Goal: Task Accomplishment & Management: Complete application form

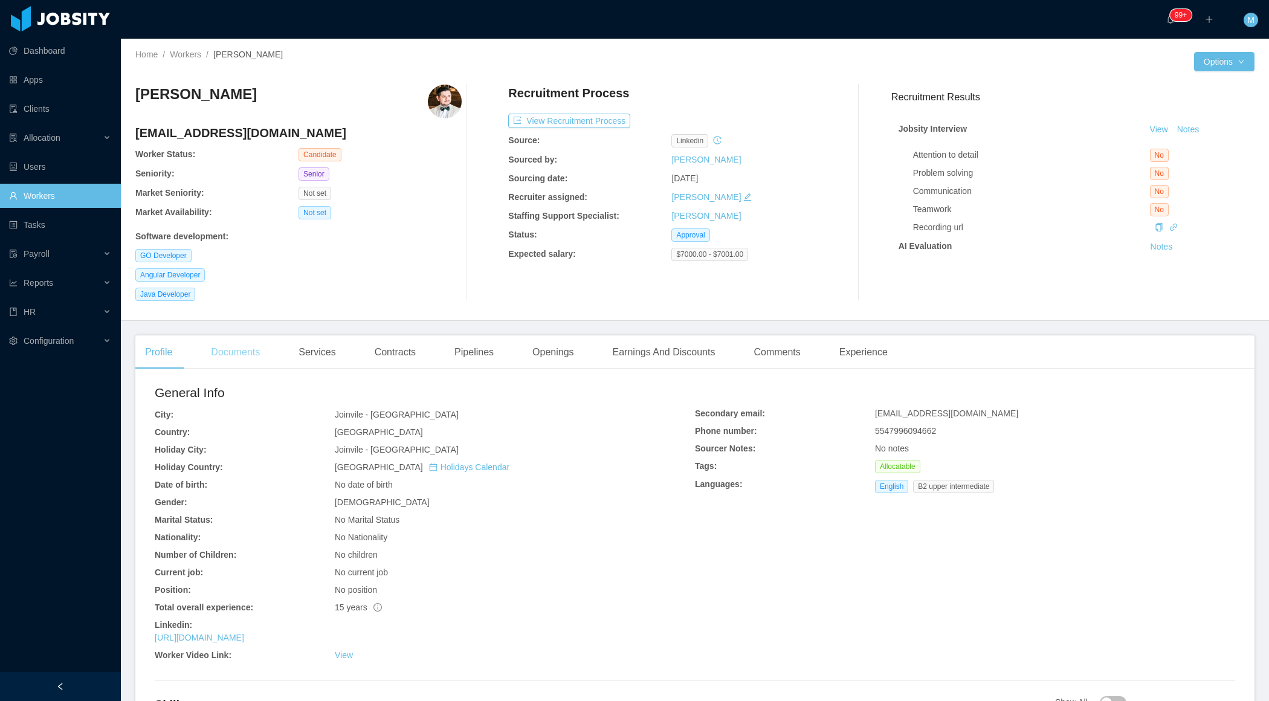
click at [236, 363] on div "Documents" at bounding box center [235, 352] width 68 height 34
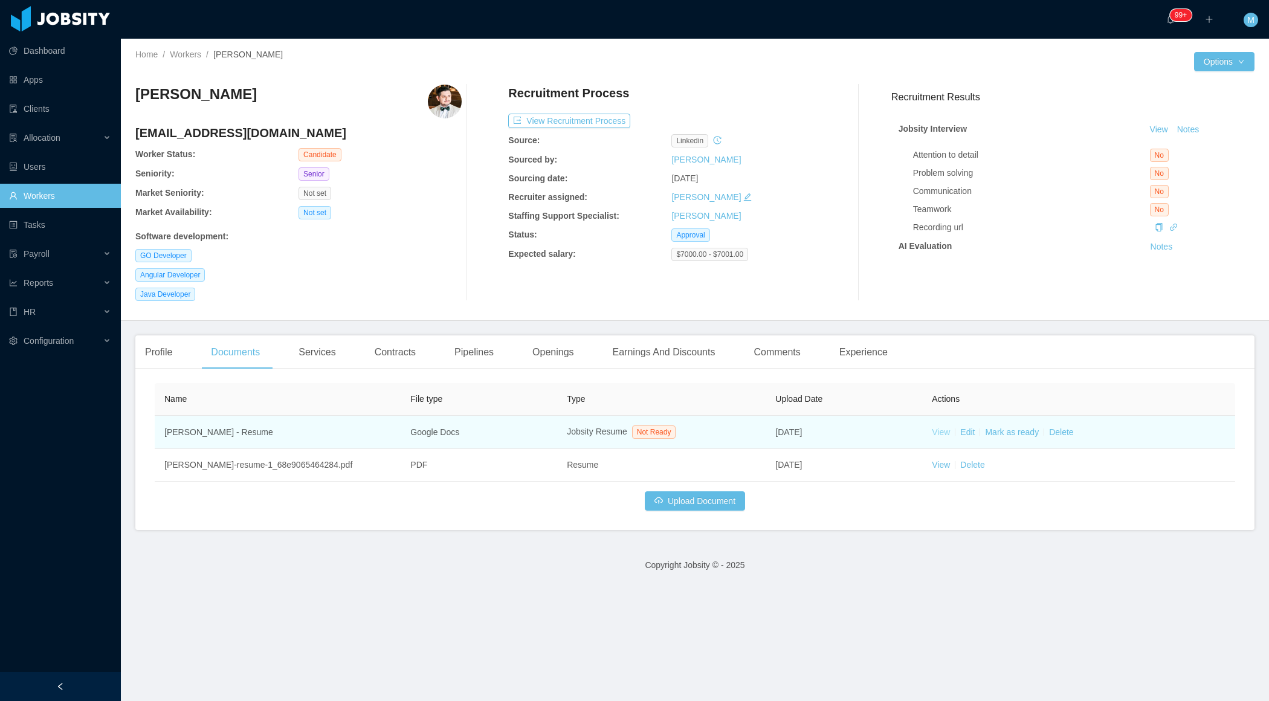
click at [941, 431] on link "View" at bounding box center [941, 432] width 18 height 10
click at [1019, 427] on link "Mark as ready" at bounding box center [1012, 432] width 54 height 10
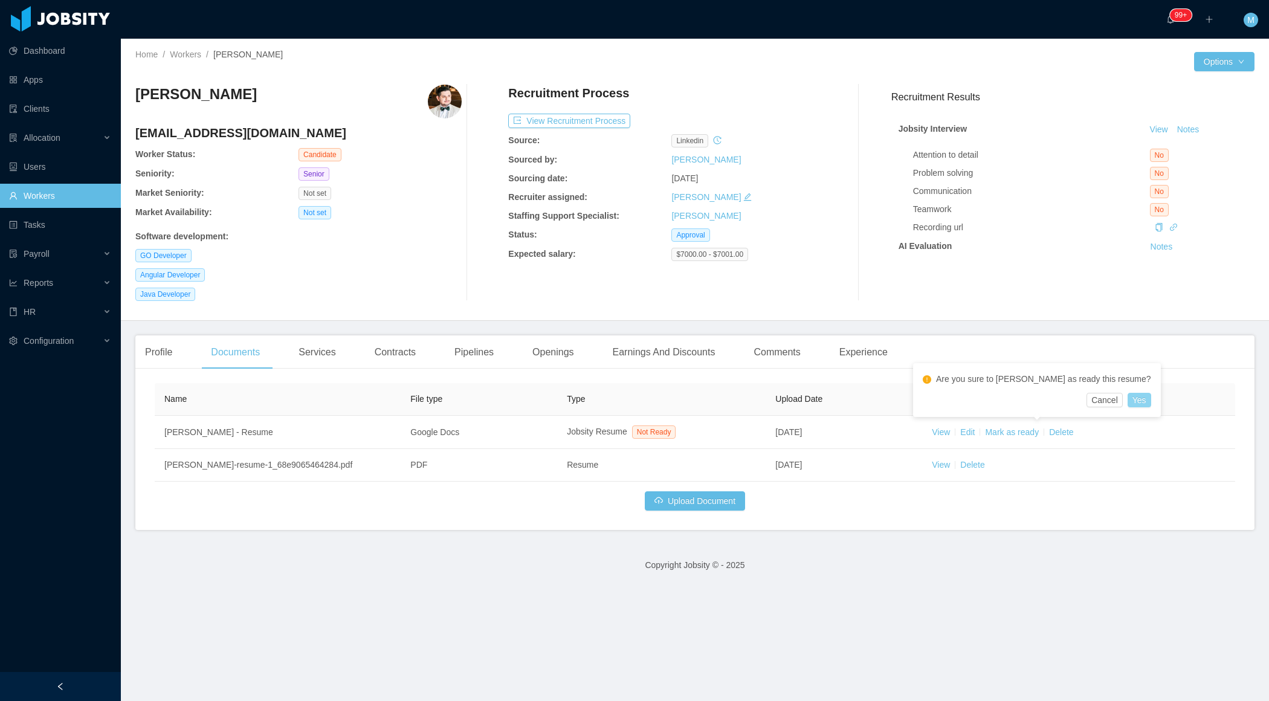
click at [1128, 399] on button "Yes" at bounding box center [1140, 400] width 24 height 15
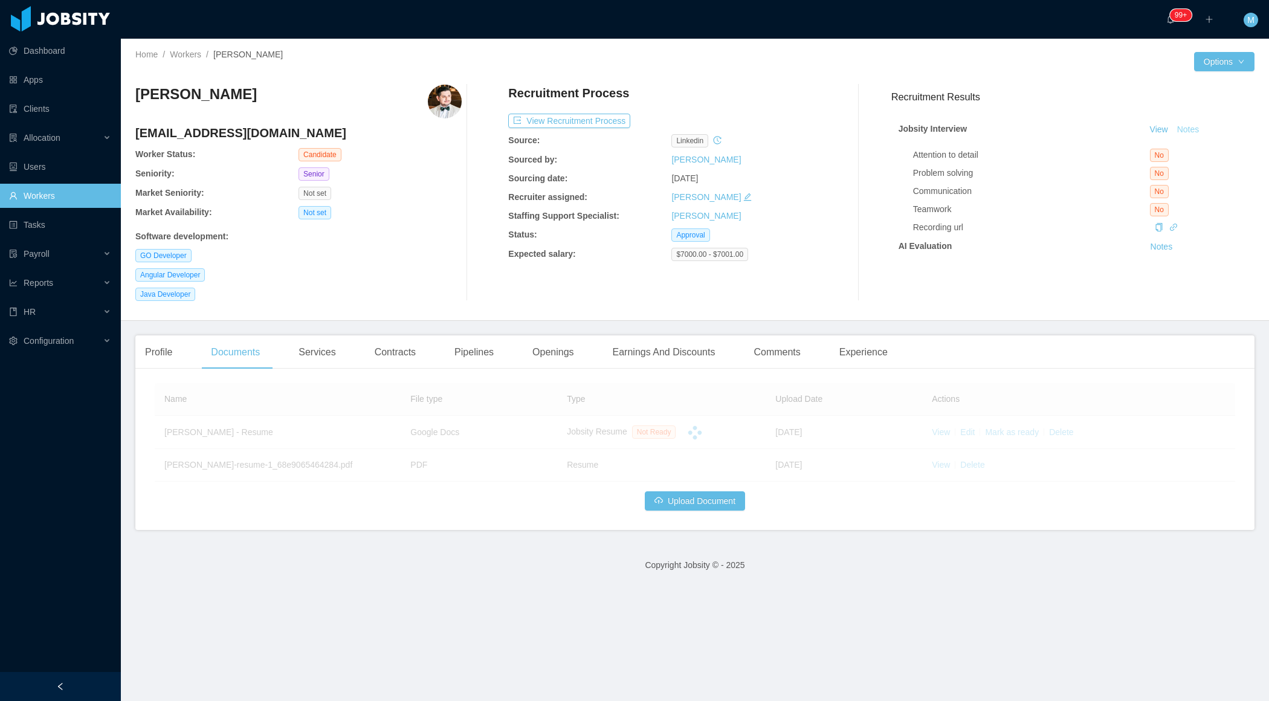
click at [1194, 126] on button "Notes" at bounding box center [1188, 130] width 32 height 15
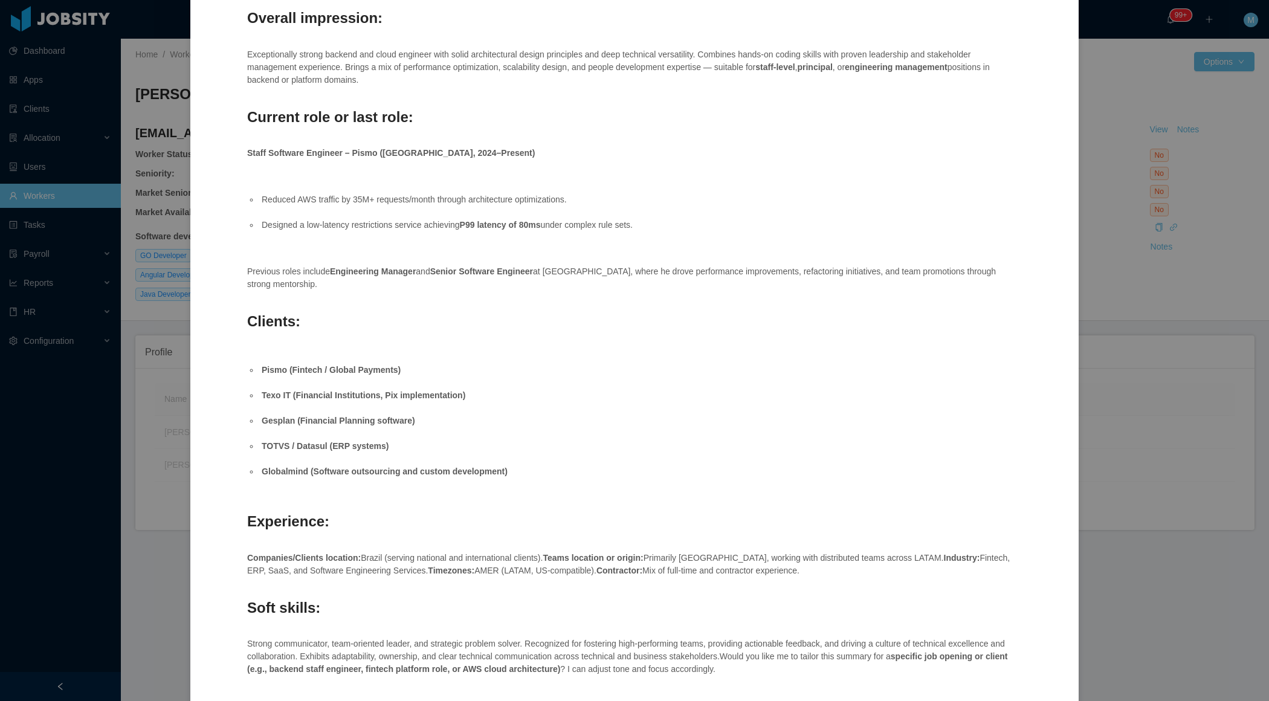
scroll to position [396, 0]
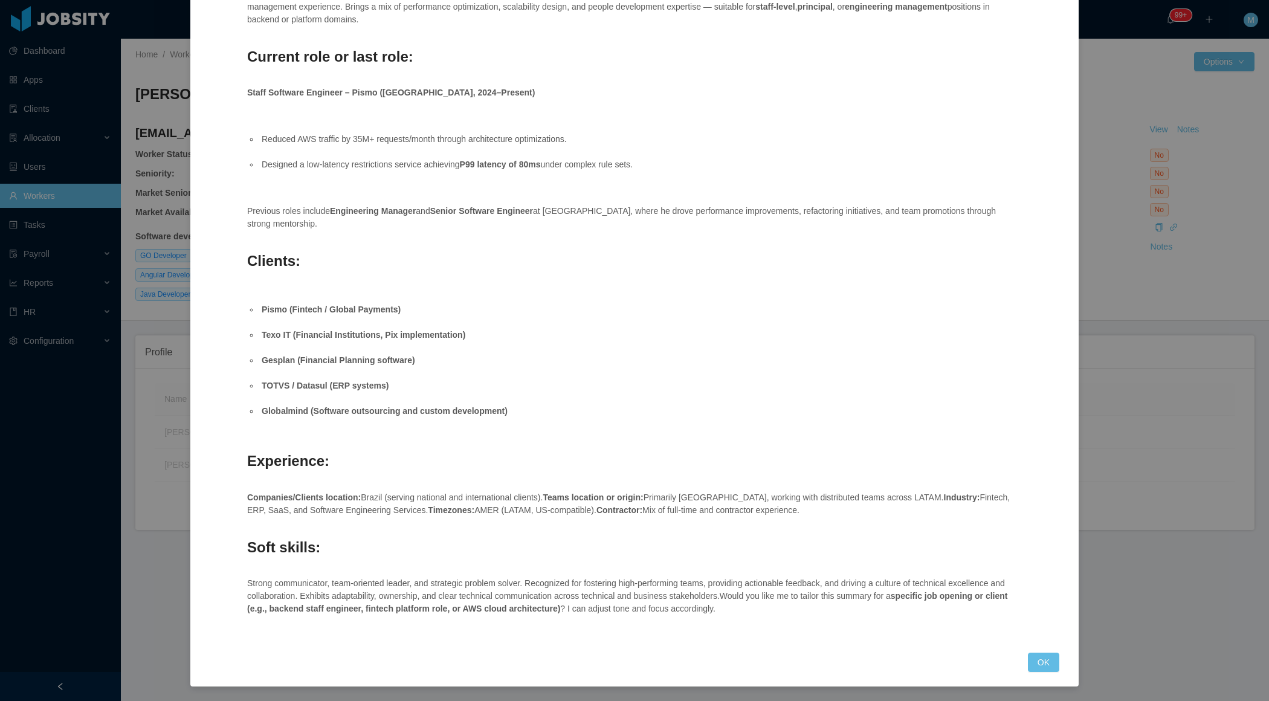
click at [1025, 659] on div "Jobsity Interview Technical skills and previous experience: Highly skilled Lead…" at bounding box center [635, 178] width 850 height 988
click at [1039, 662] on button "OK" at bounding box center [1043, 662] width 31 height 19
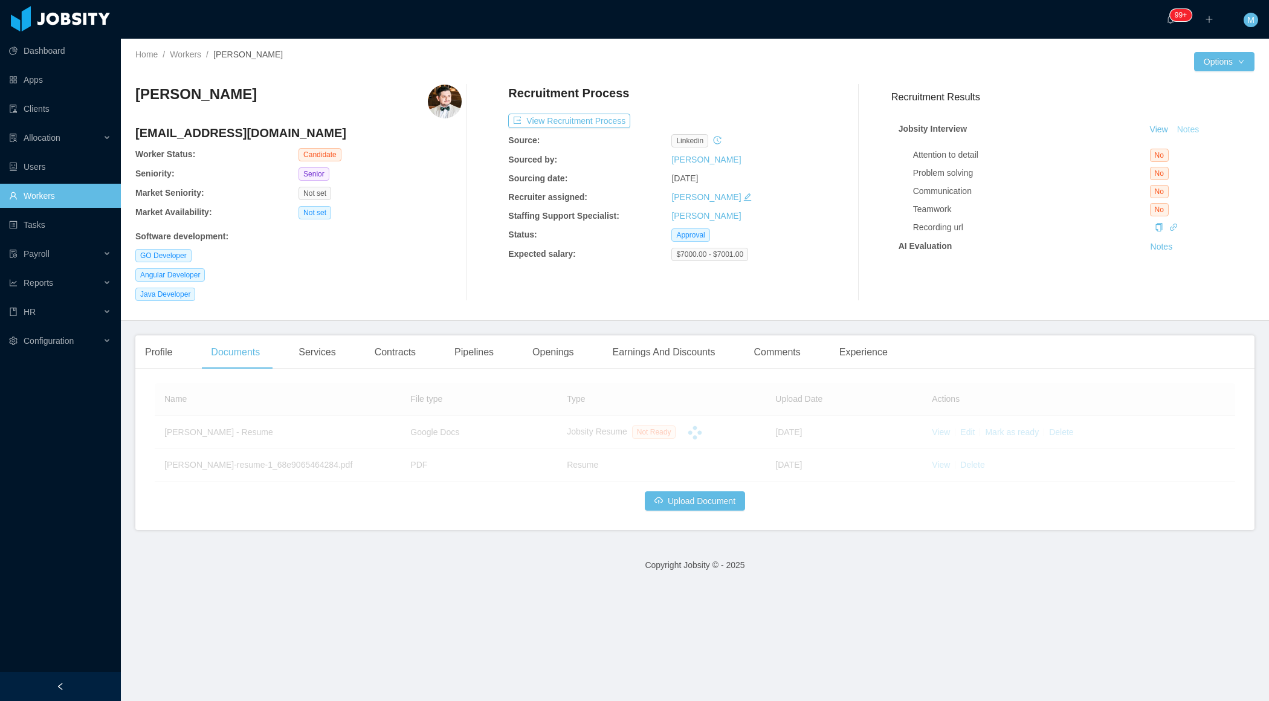
scroll to position [335, 0]
drag, startPoint x: 263, startPoint y: 93, endPoint x: 137, endPoint y: 97, distance: 125.7
click at [137, 97] on div "[PERSON_NAME]" at bounding box center [298, 102] width 326 height 34
copy h3 "[PERSON_NAME]"
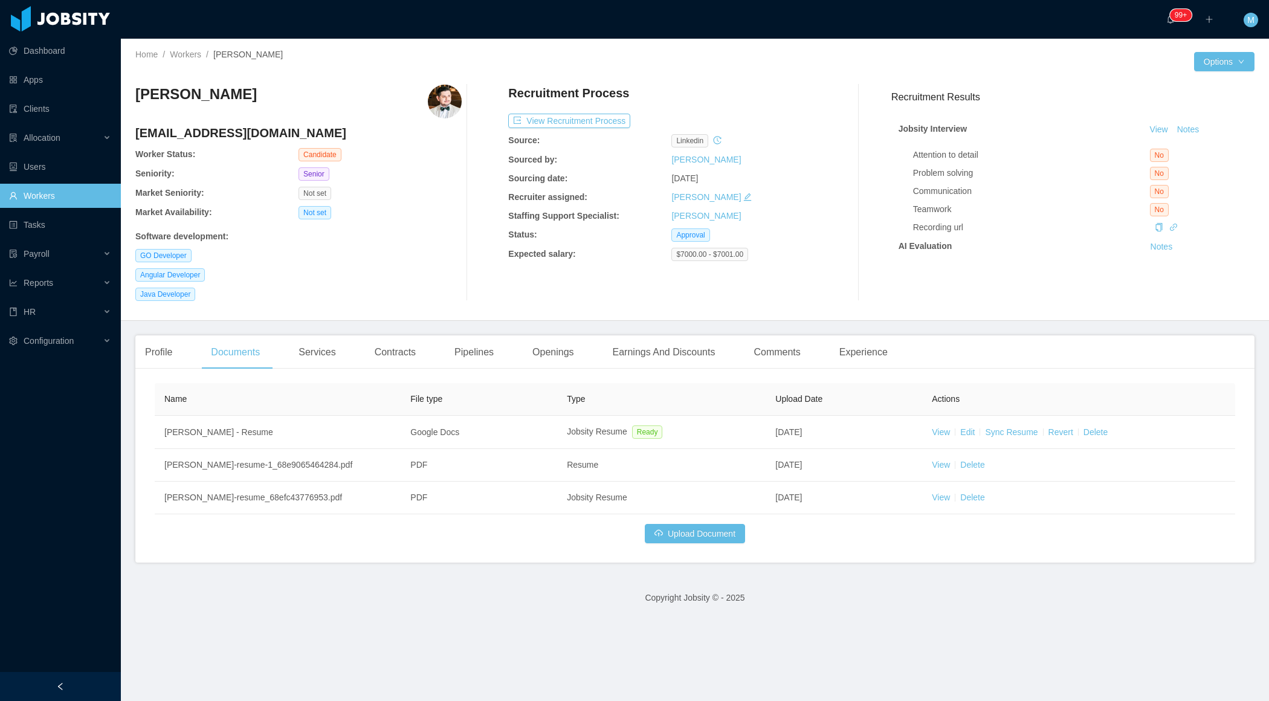
copy h3 "[PERSON_NAME]"
click at [862, 351] on div "Experience" at bounding box center [864, 352] width 68 height 34
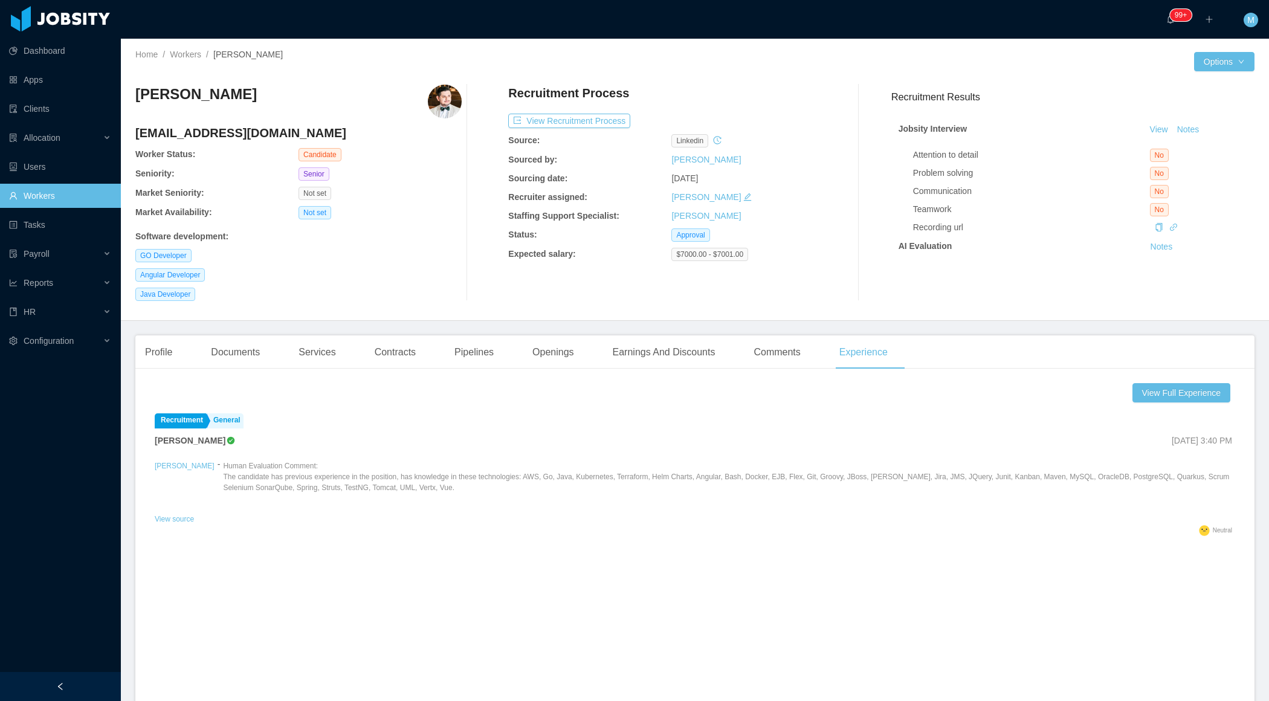
drag, startPoint x: 262, startPoint y: 108, endPoint x: 128, endPoint y: 92, distance: 135.0
click at [128, 92] on div "Home / Workers / [PERSON_NAME] / Options [PERSON_NAME] [PERSON_NAME][EMAIL_ADDR…" at bounding box center [695, 180] width 1148 height 282
copy h3 "[PERSON_NAME]"
click at [1192, 133] on button "Notes" at bounding box center [1188, 130] width 32 height 15
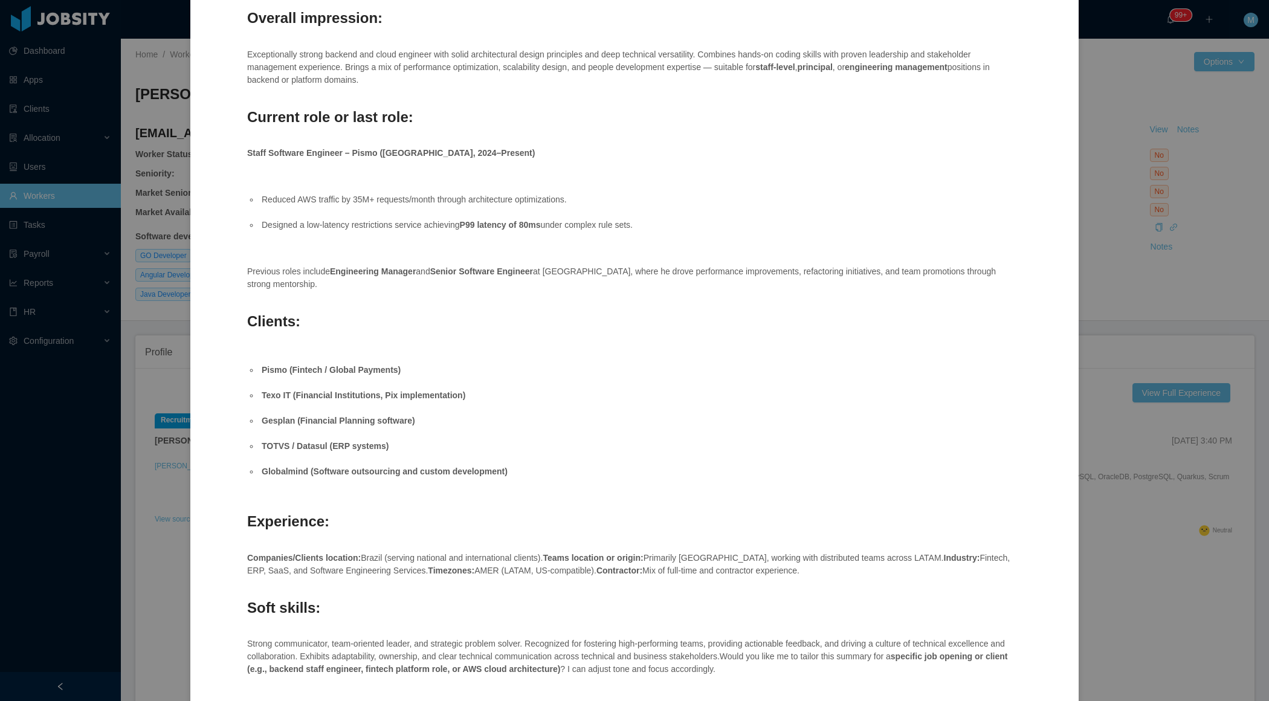
scroll to position [396, 0]
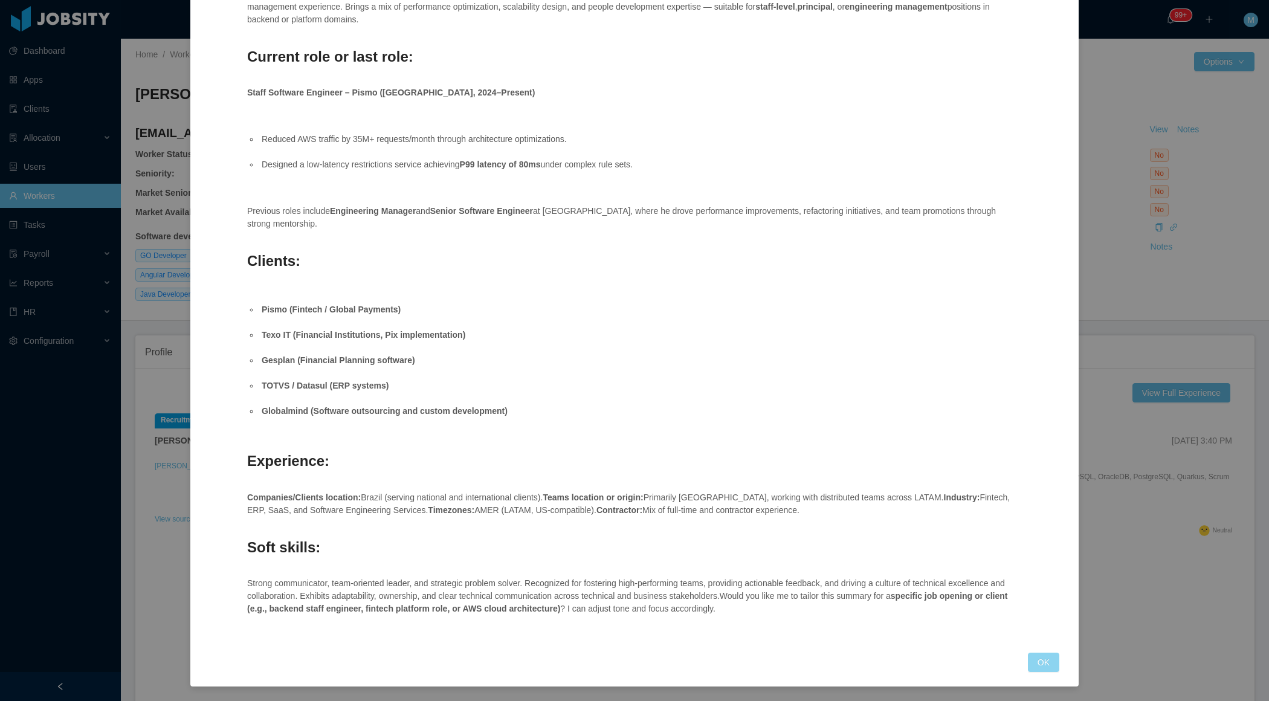
click at [1058, 656] on button "OK" at bounding box center [1043, 662] width 31 height 19
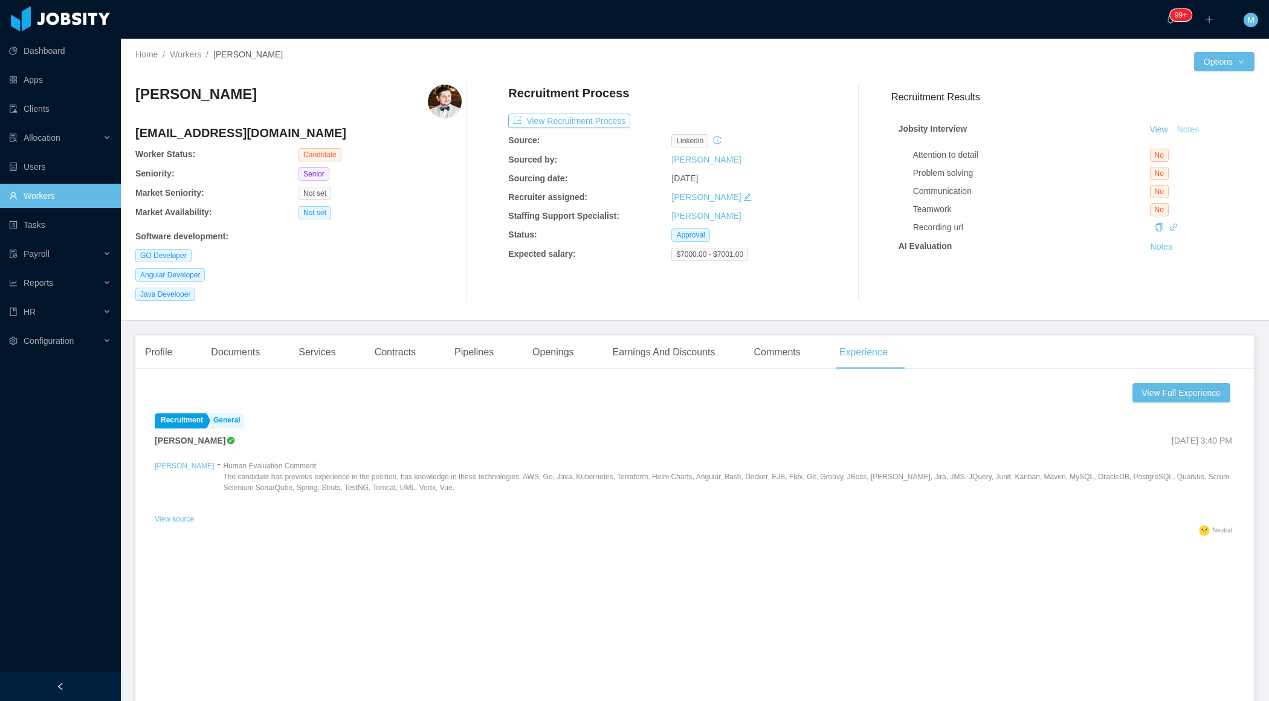
scroll to position [335, 0]
click at [1051, 657] on div "Recruitment General [PERSON_NAME] [DATE] 3:40 PM [PERSON_NAME] - Human Evaluati…" at bounding box center [695, 589] width 1080 height 363
click at [168, 352] on div "Profile" at bounding box center [158, 352] width 47 height 34
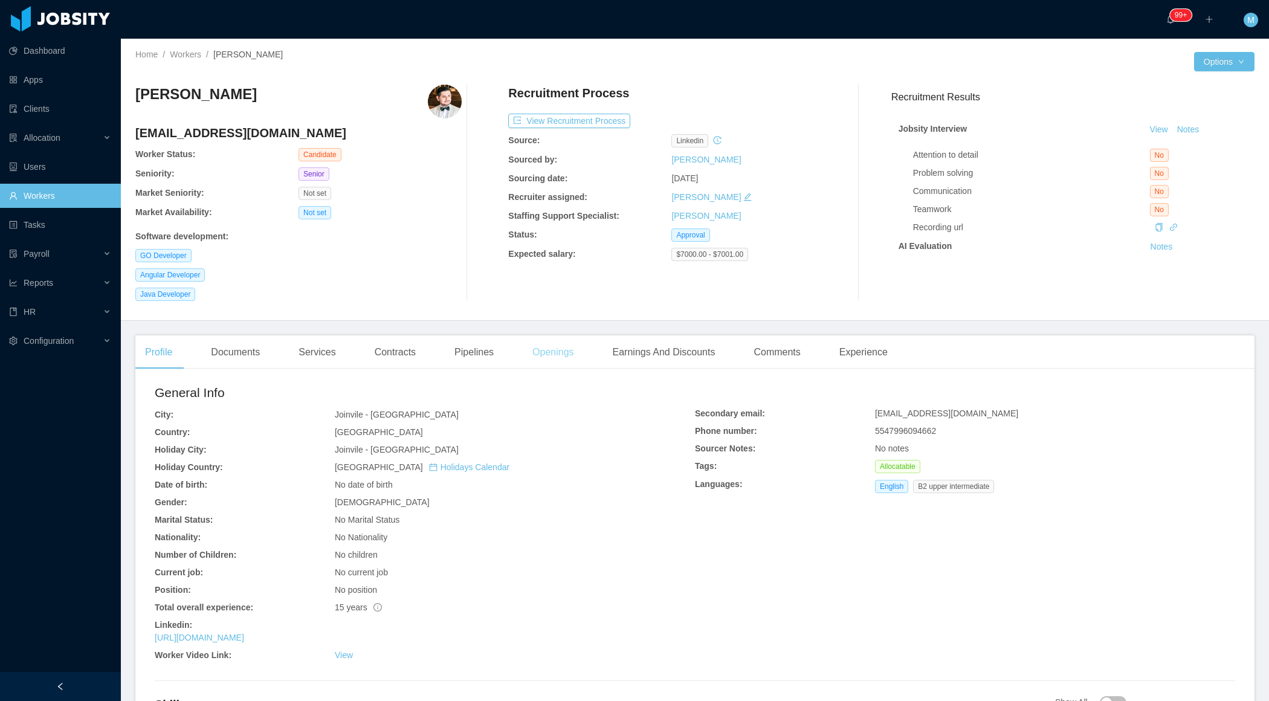
click at [569, 357] on div "Openings" at bounding box center [553, 352] width 61 height 34
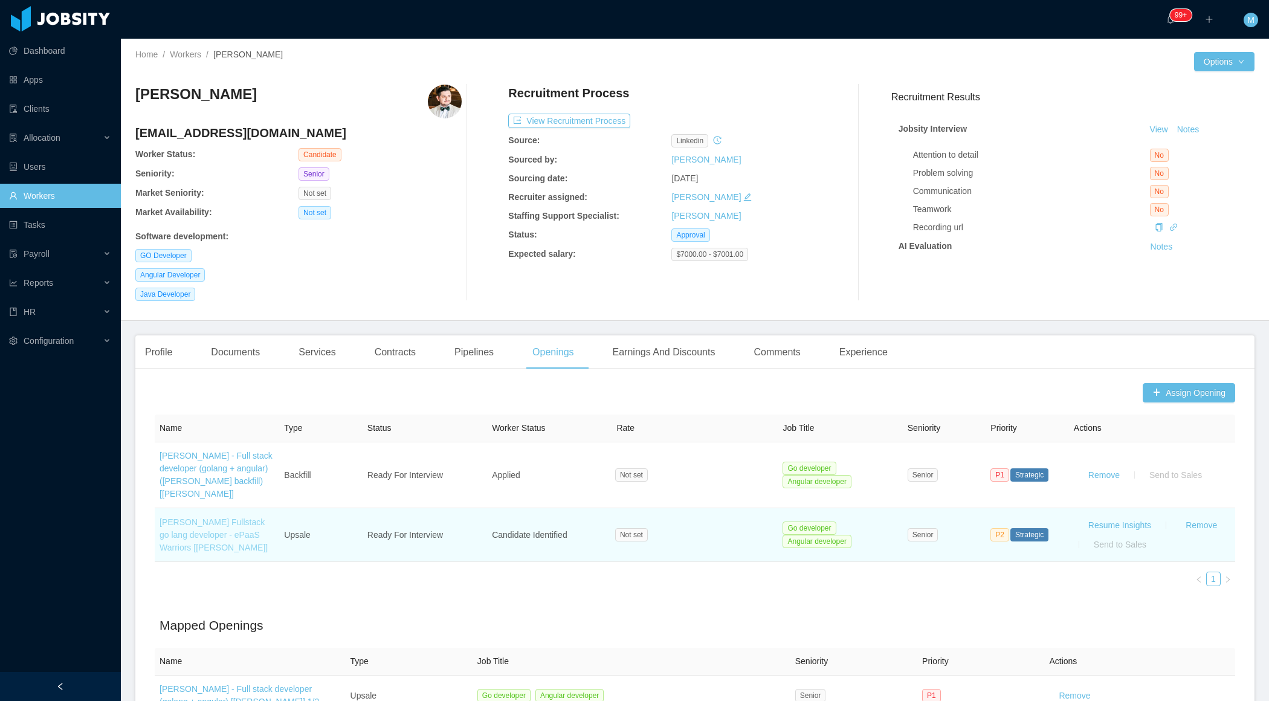
click at [234, 537] on link "[PERSON_NAME] Fullstack go lang developer - ePaaS Warriors [[PERSON_NAME]]" at bounding box center [214, 534] width 108 height 35
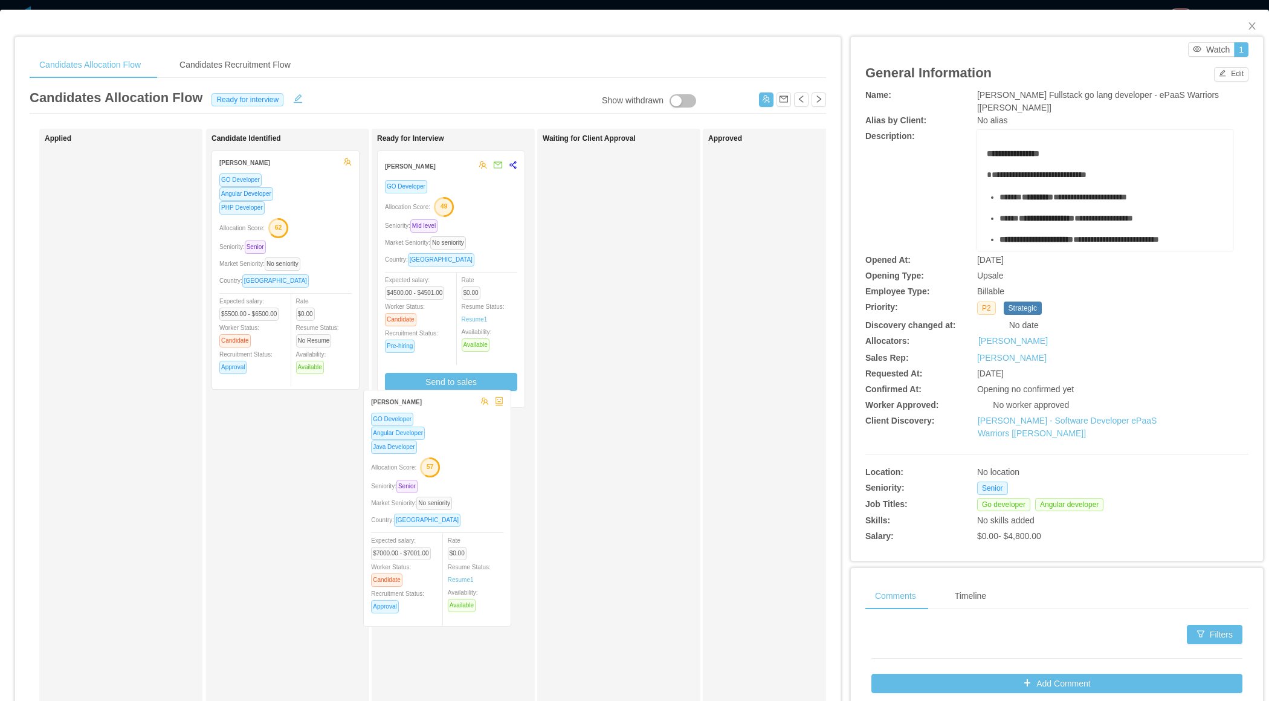
drag, startPoint x: 311, startPoint y: 463, endPoint x: 475, endPoint y: 466, distance: 163.8
click at [475, 466] on div "Applied Candidate Identified [PERSON_NAME] GO Developer Angular Developer PHP D…" at bounding box center [428, 436] width 796 height 614
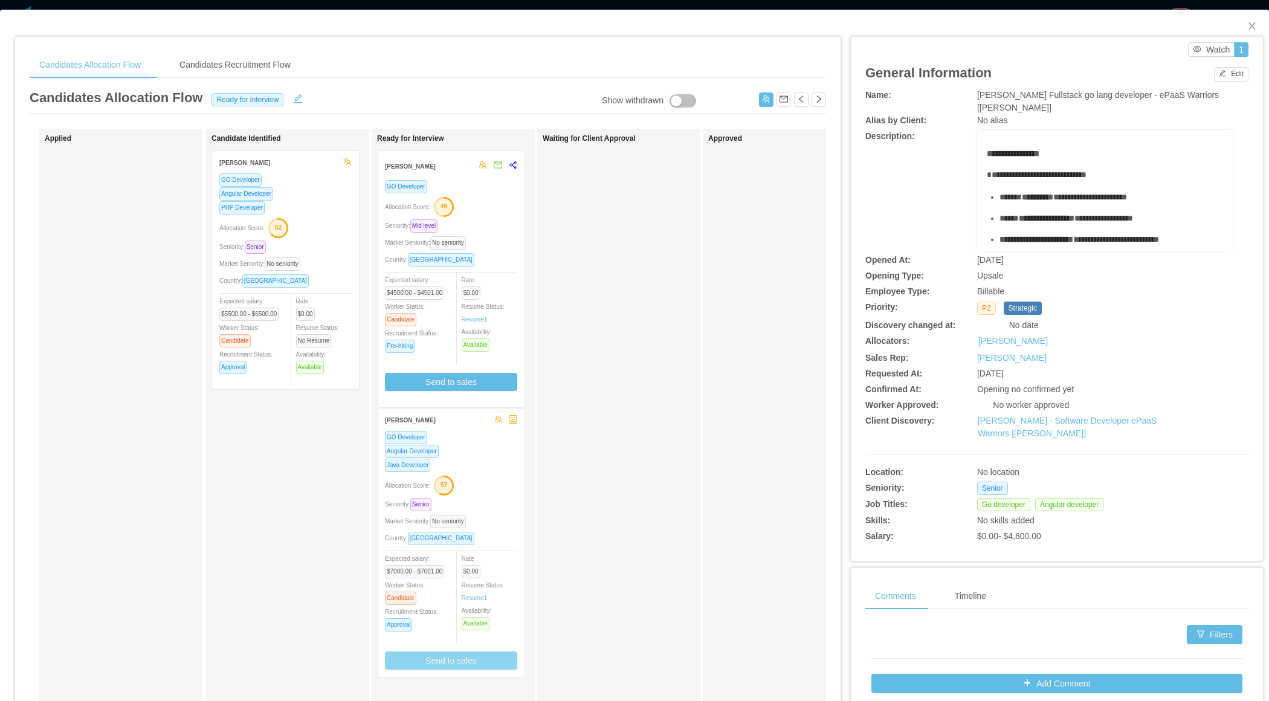
click at [465, 657] on button "Send to sales" at bounding box center [451, 660] width 132 height 18
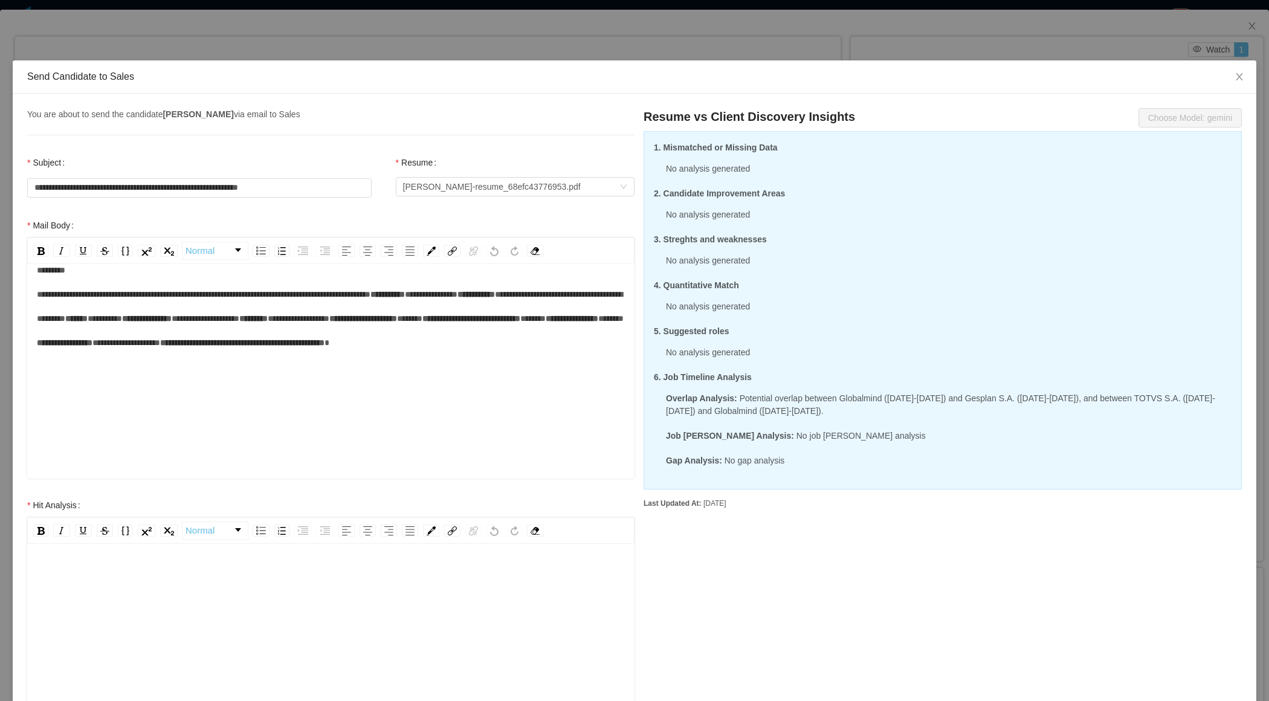
scroll to position [257, 0]
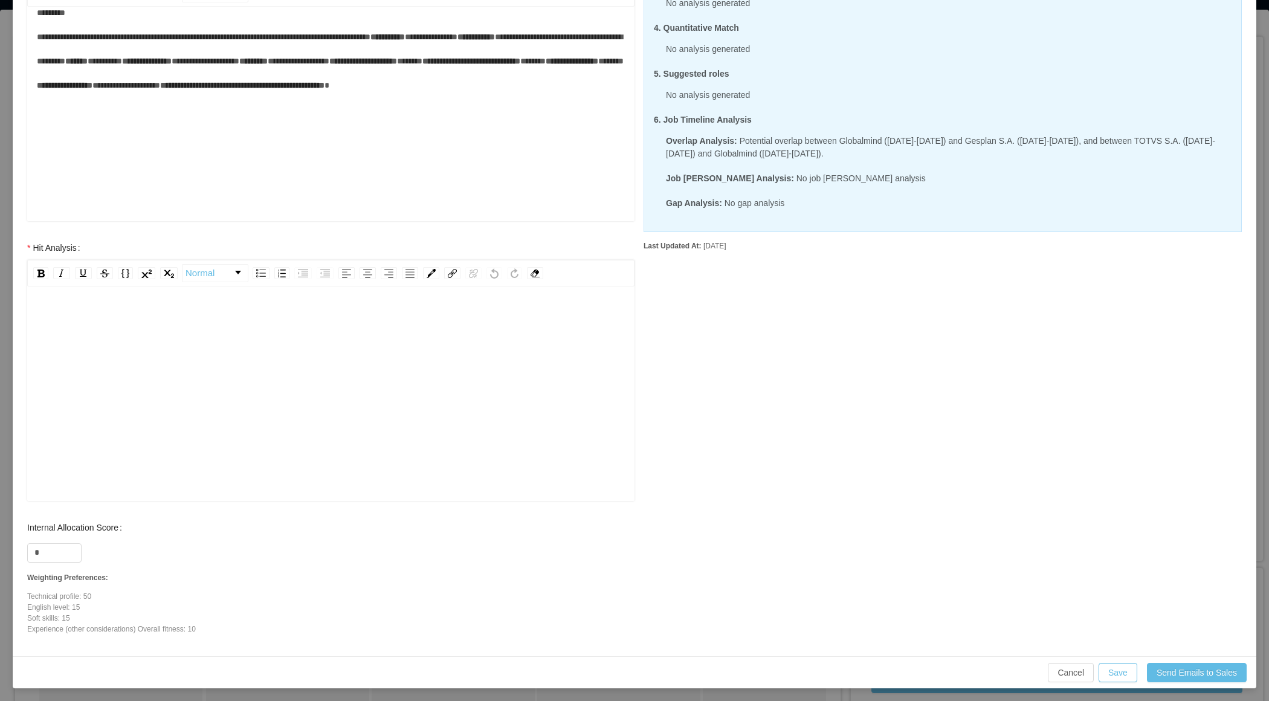
click at [360, 407] on div "rdw-editor" at bounding box center [331, 412] width 589 height 211
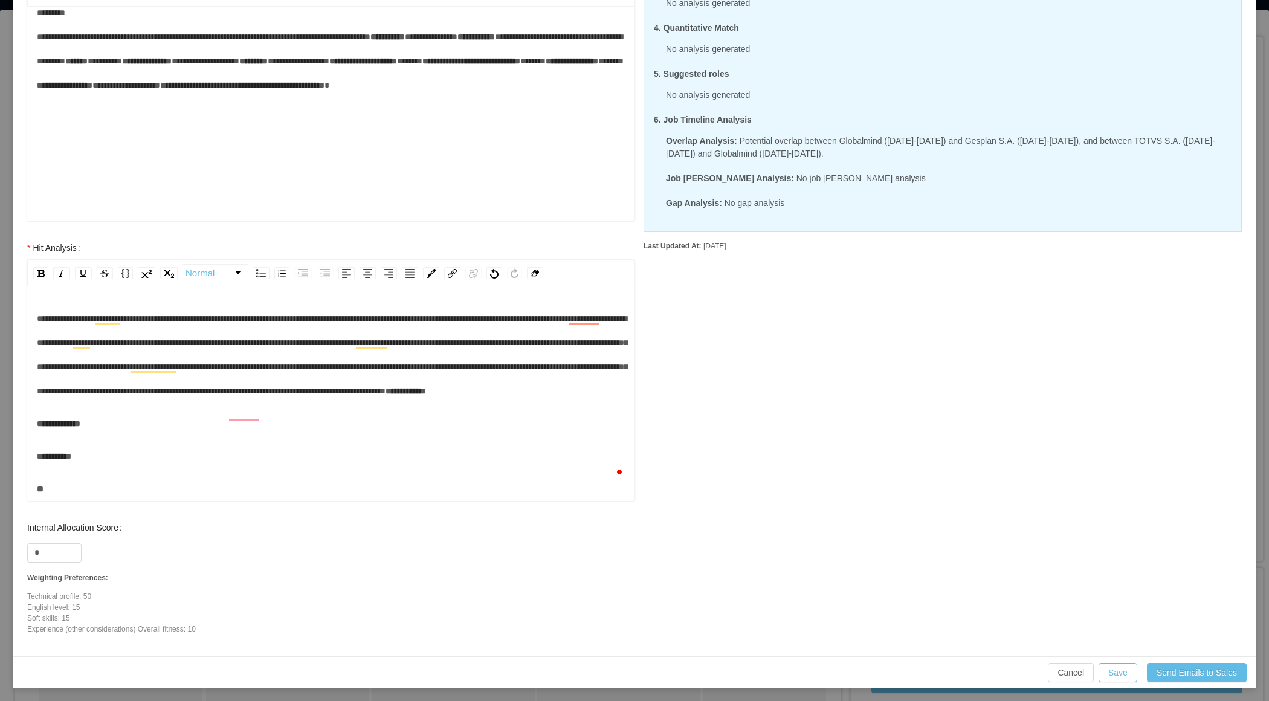
scroll to position [74, 0]
click at [57, 544] on input "*" at bounding box center [54, 553] width 53 height 18
type input "**"
click at [1117, 670] on button "Save" at bounding box center [1118, 672] width 39 height 19
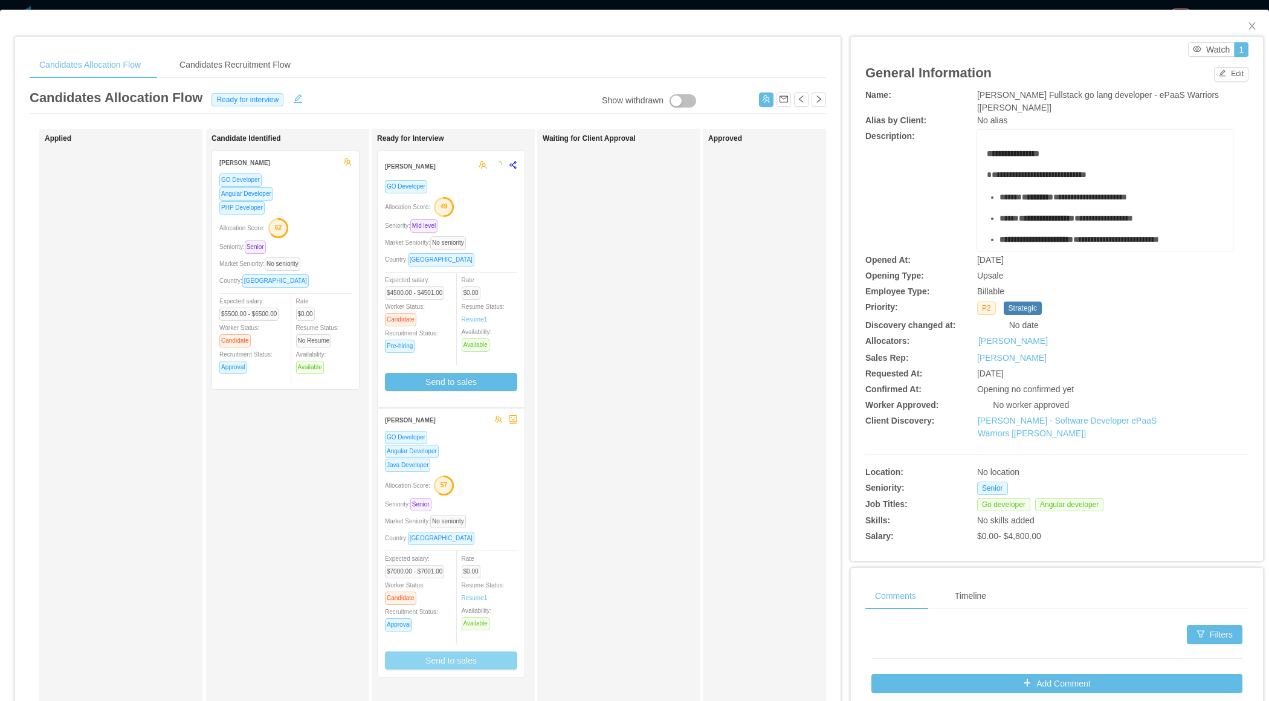
scroll to position [0, 0]
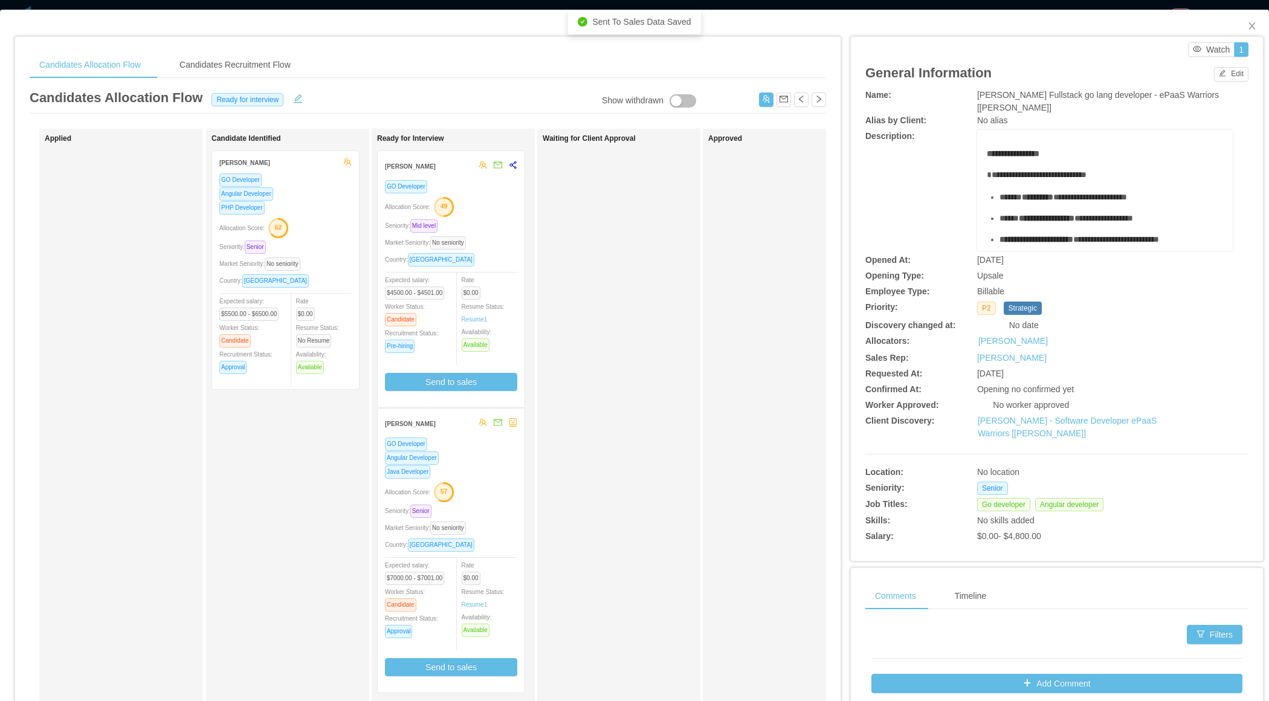
click at [505, 483] on div "Show withdrawn Applied Candidate Identified [PERSON_NAME] GO Developer Angular …" at bounding box center [428, 436] width 796 height 614
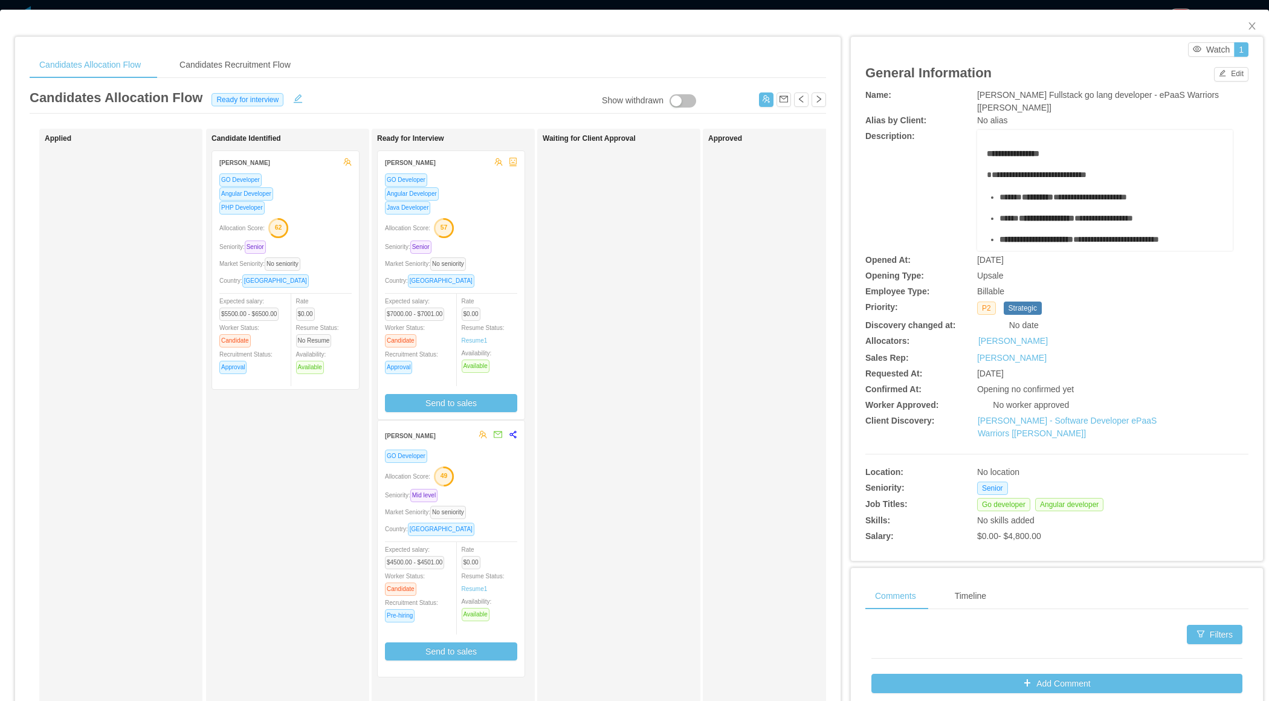
click at [482, 225] on div "Allocation Score: 57" at bounding box center [451, 227] width 132 height 19
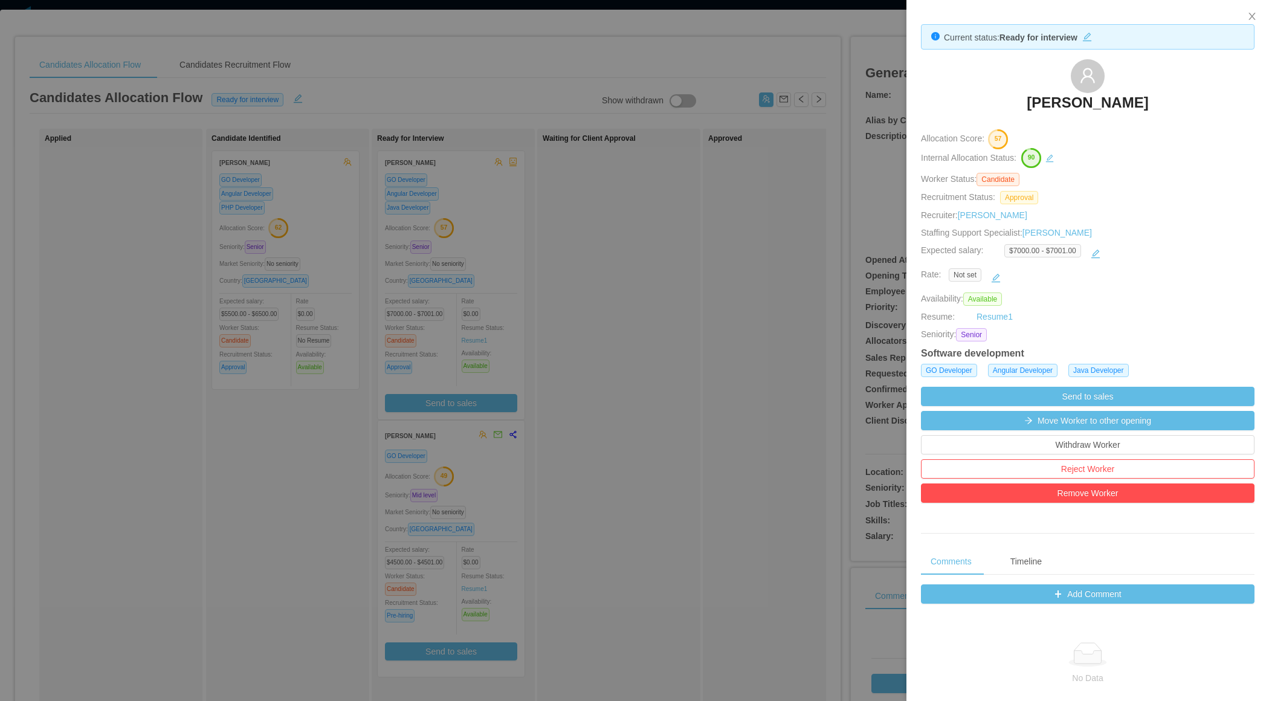
drag, startPoint x: 1024, startPoint y: 96, endPoint x: 1177, endPoint y: 105, distance: 153.1
click at [1177, 105] on div "[PERSON_NAME]" at bounding box center [1088, 89] width 334 height 60
copy h3 "[PERSON_NAME]"
click at [637, 321] on div at bounding box center [634, 350] width 1269 height 701
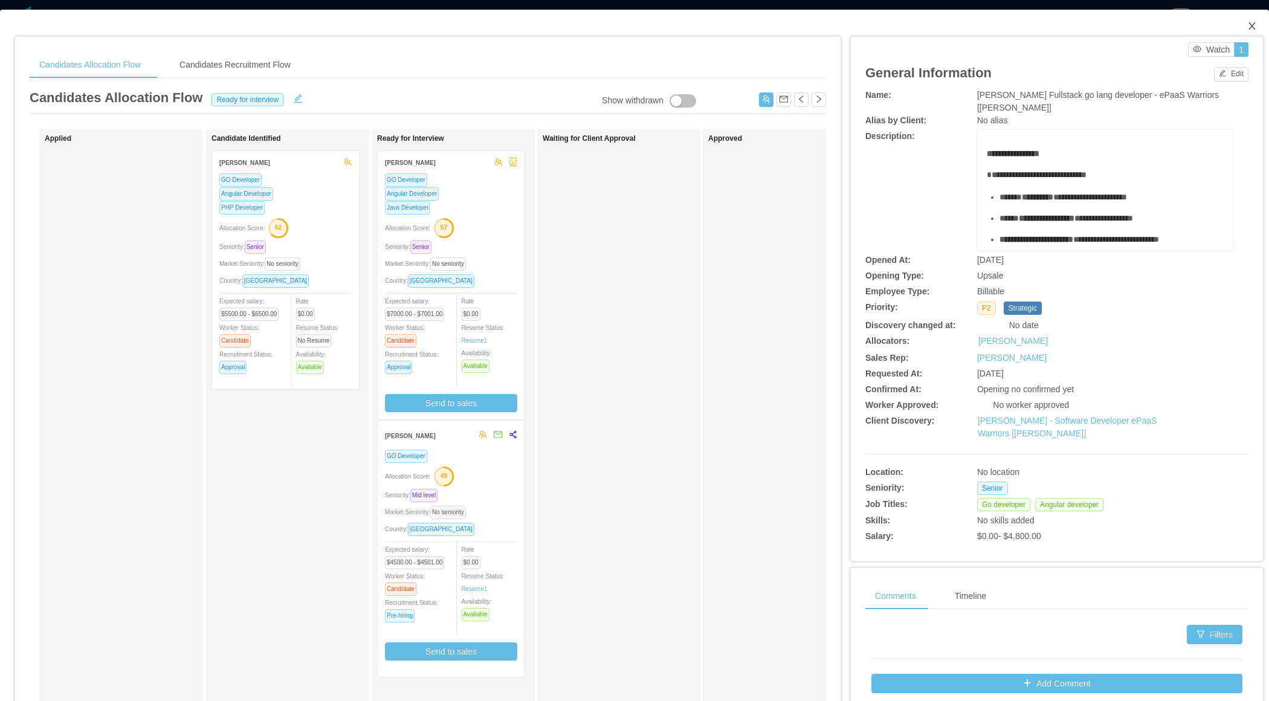
click at [1244, 26] on span "Close" at bounding box center [1252, 27] width 34 height 34
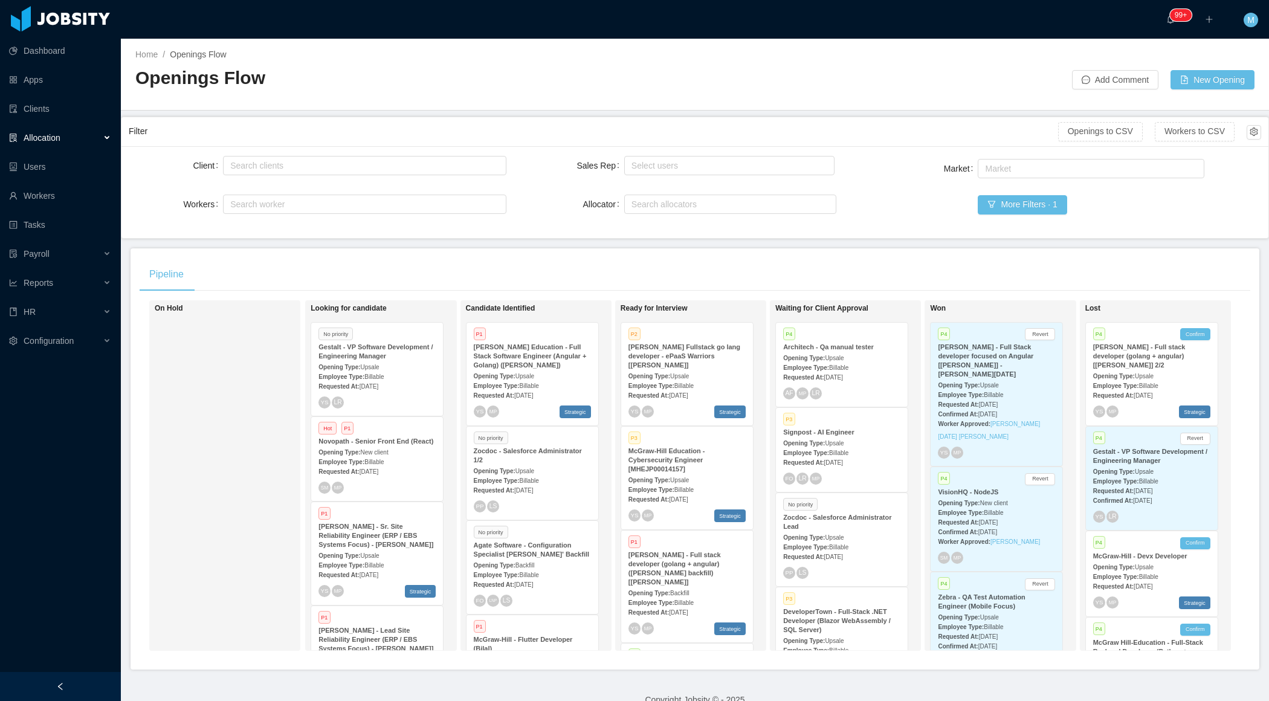
scroll to position [750, 0]
click at [765, 250] on div "Pipeline On Hold Looking for candidate No priority Gestalt - VP Software Develo…" at bounding box center [695, 458] width 1129 height 421
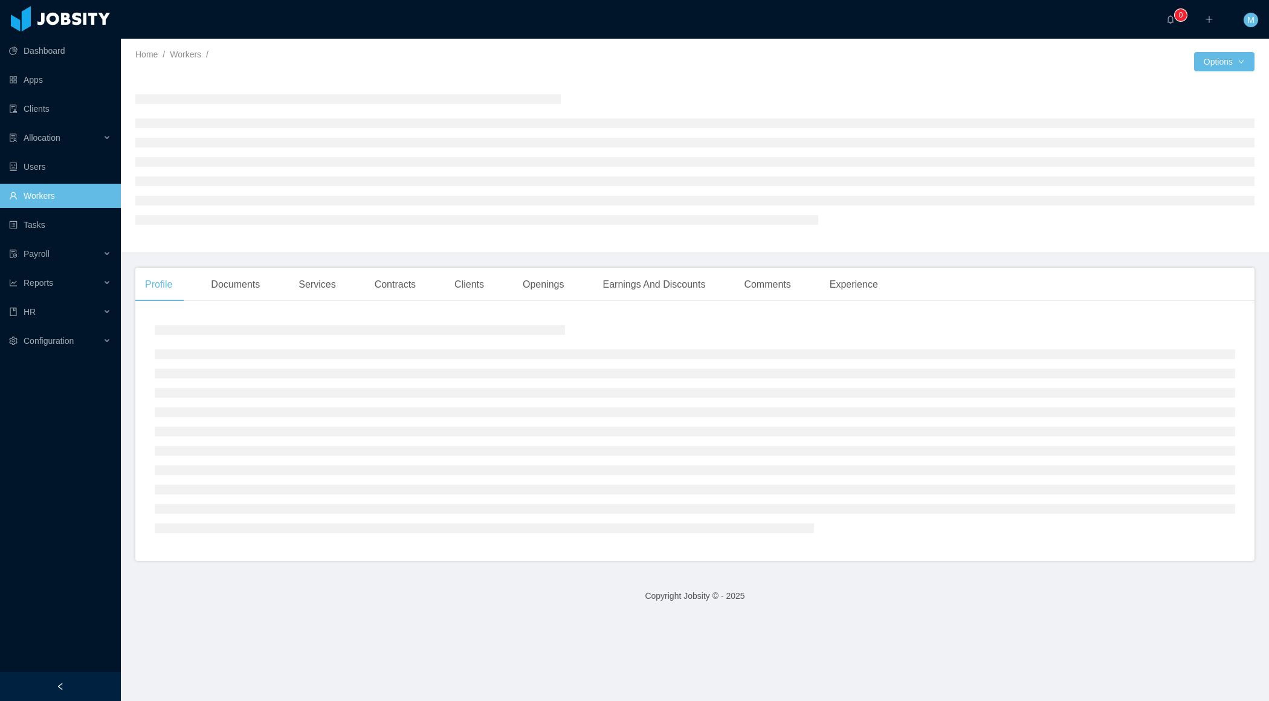
click at [76, 688] on div at bounding box center [60, 686] width 121 height 29
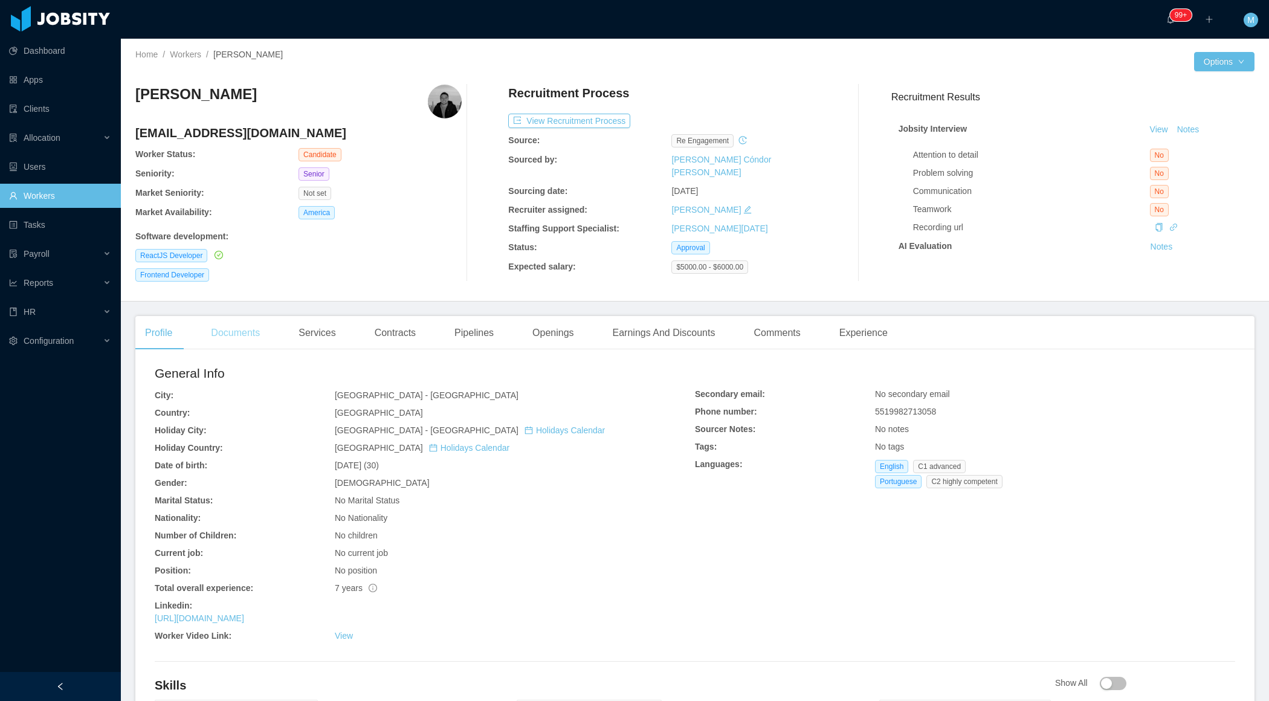
click at [253, 333] on div "Documents" at bounding box center [235, 333] width 68 height 34
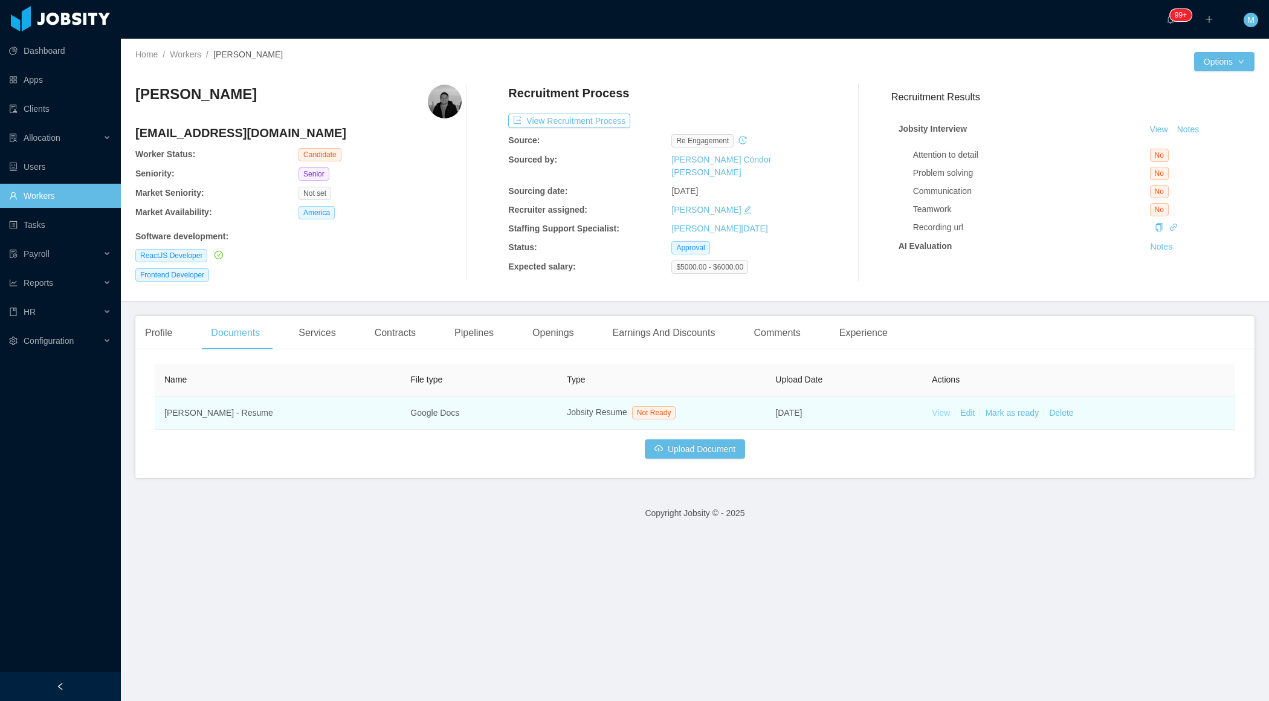
click at [943, 410] on link "View" at bounding box center [941, 413] width 18 height 10
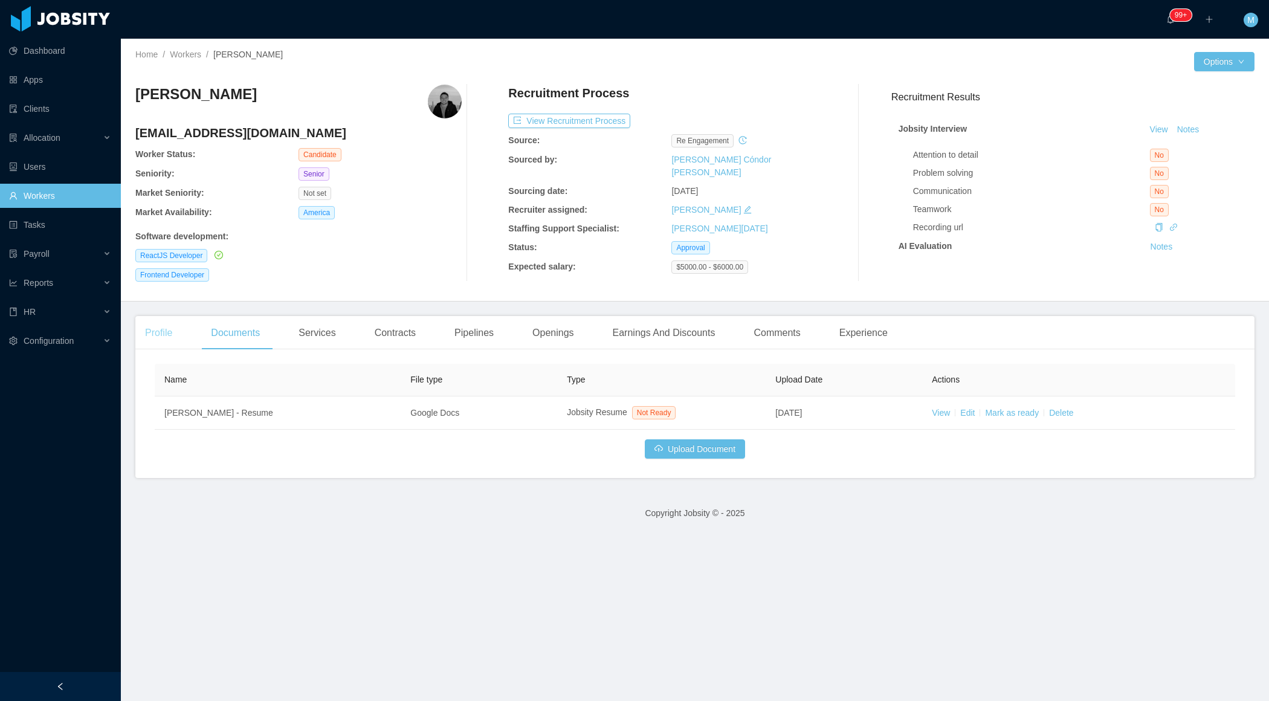
click at [156, 336] on div "Profile" at bounding box center [158, 333] width 47 height 34
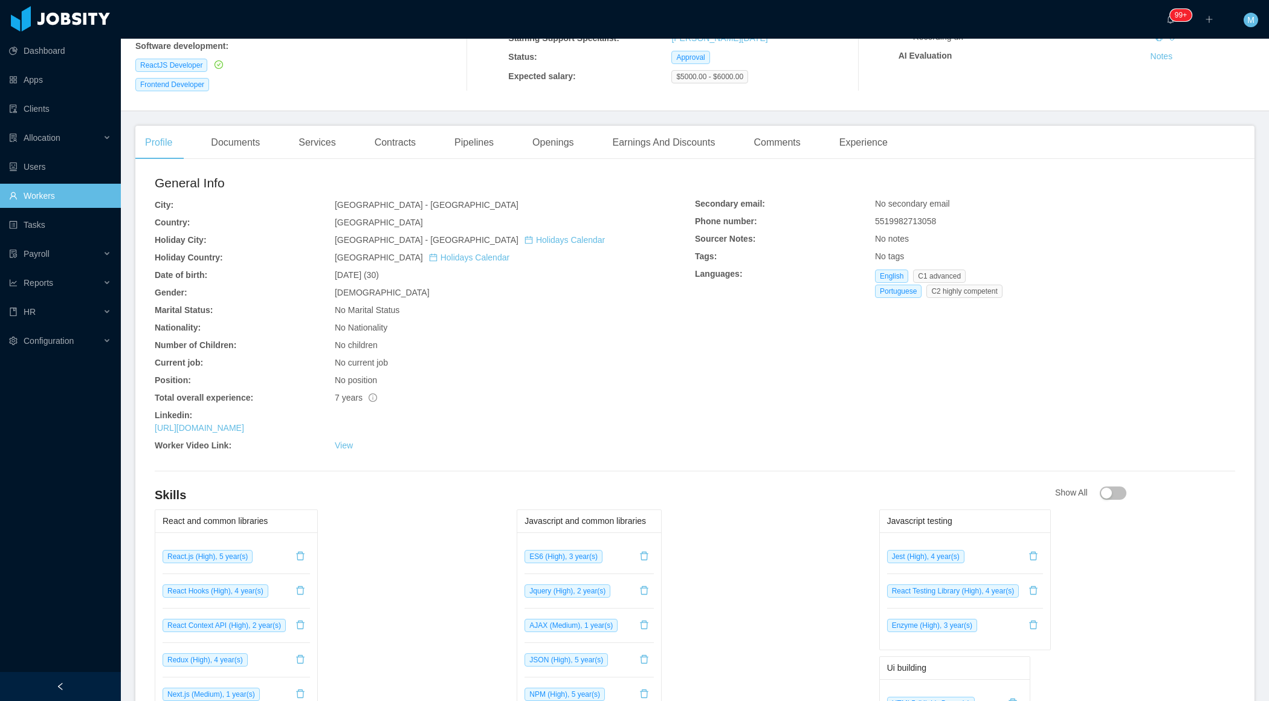
scroll to position [191, 0]
click at [244, 428] on link "https://www.linkedin.com/in/yohanaugusto" at bounding box center [199, 427] width 89 height 10
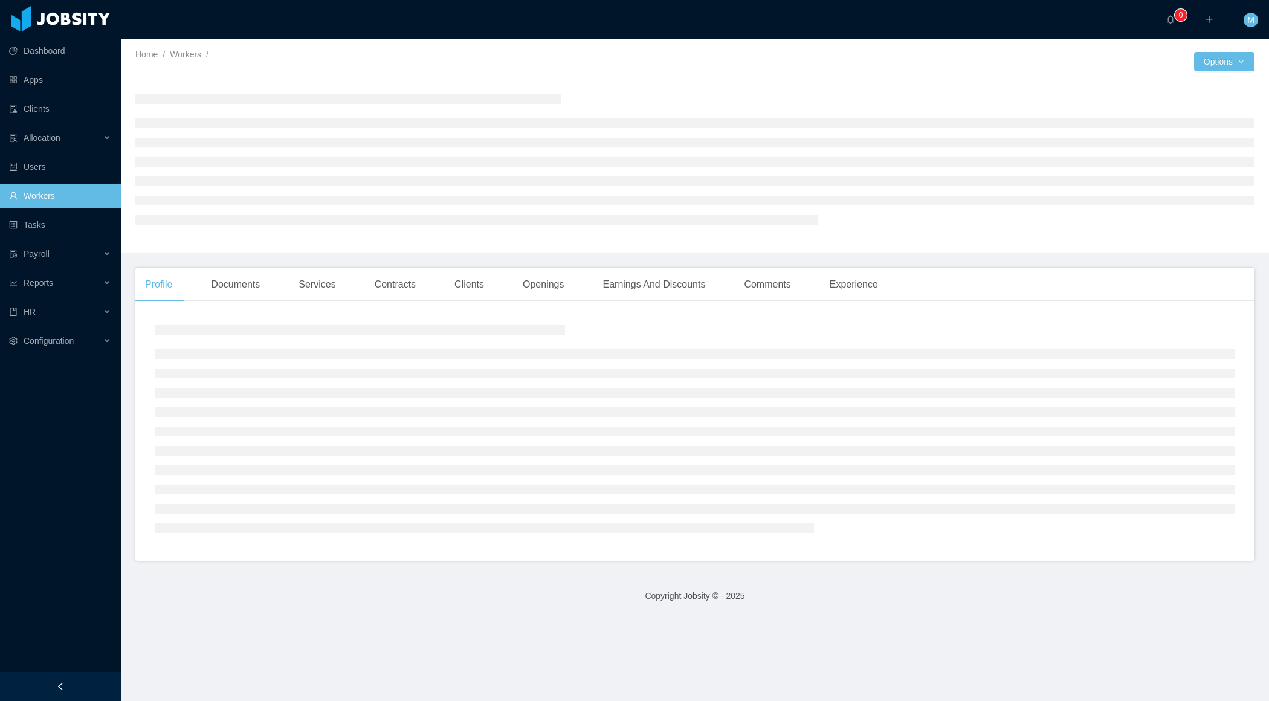
click at [61, 682] on icon "icon: left" at bounding box center [60, 686] width 8 height 8
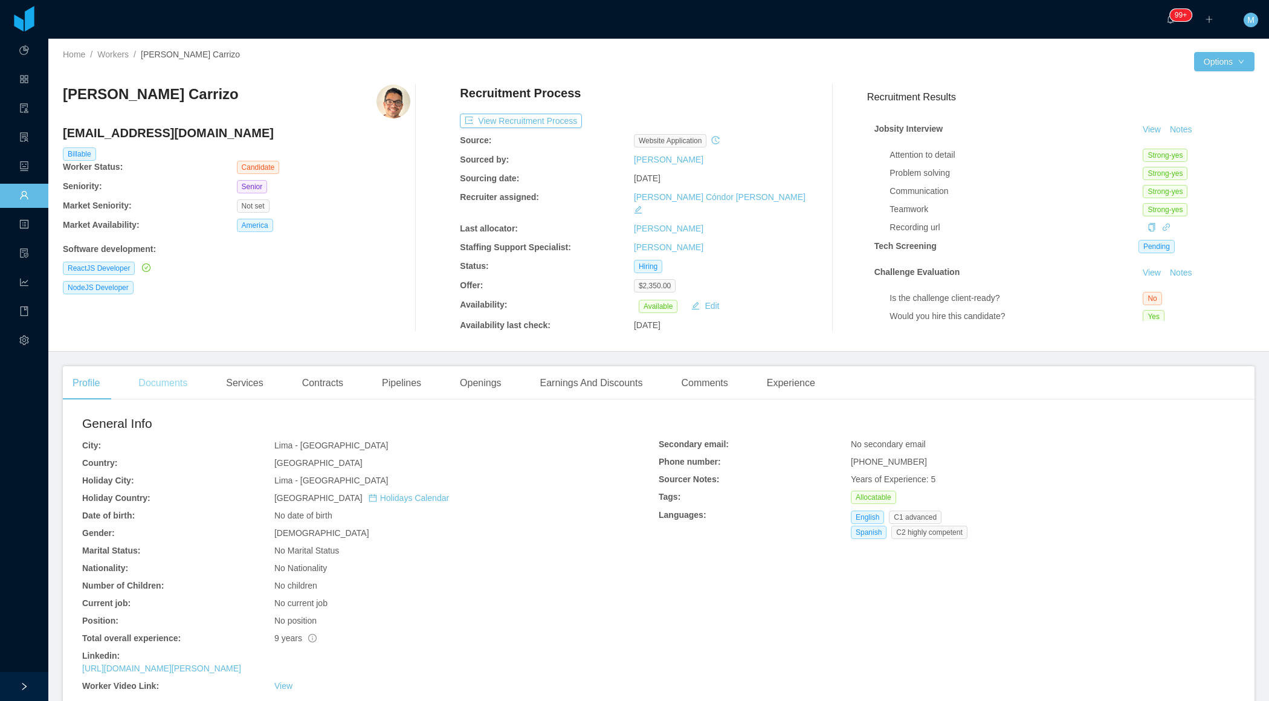
click at [190, 378] on div "Documents" at bounding box center [163, 383] width 68 height 34
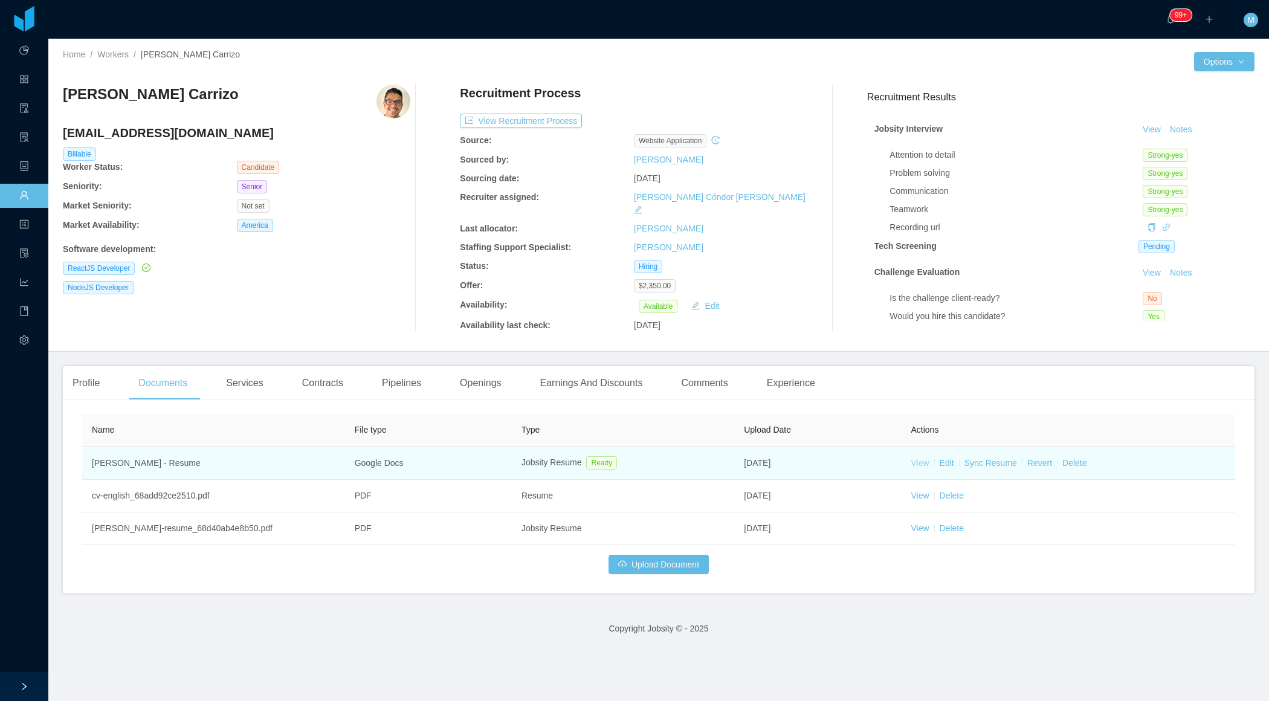
click at [918, 458] on link "View" at bounding box center [920, 463] width 18 height 10
